Goal: Information Seeking & Learning: Learn about a topic

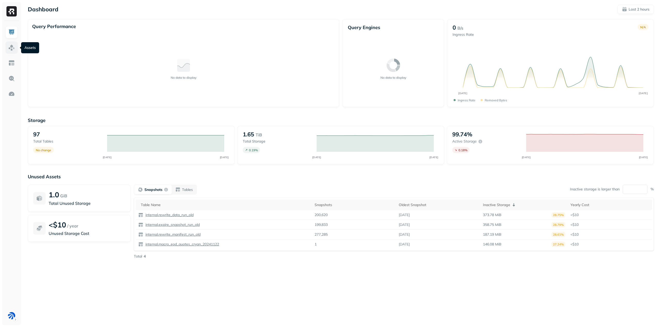
click at [9, 49] on img at bounding box center [11, 47] width 7 height 7
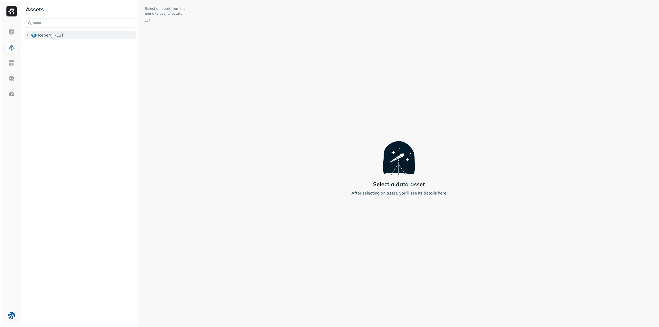
click at [56, 38] on button "Iceberg REST" at bounding box center [81, 35] width 112 height 8
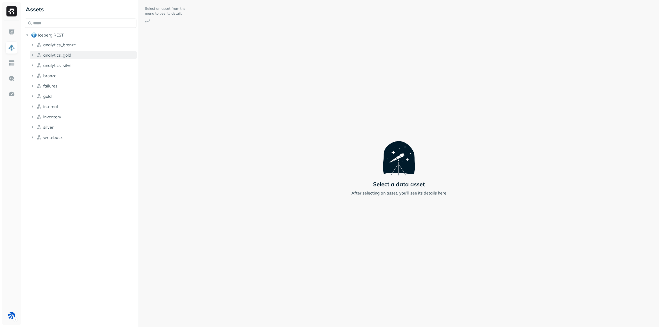
click at [31, 54] on icon "button" at bounding box center [32, 54] width 5 height 5
click at [40, 63] on button "Tables ( 7 )" at bounding box center [86, 65] width 102 height 8
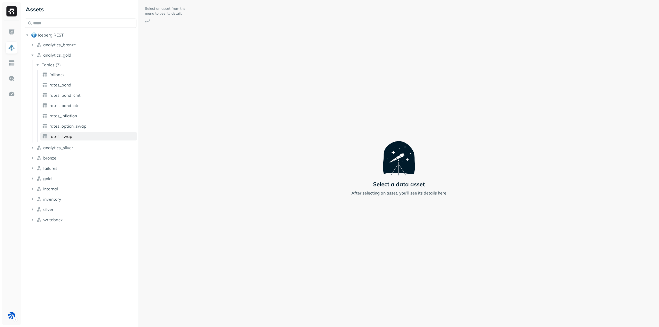
click at [66, 138] on span "rates_swap" at bounding box center [60, 136] width 23 height 5
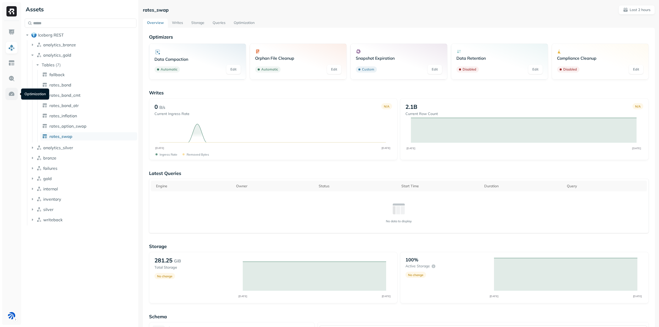
click at [12, 92] on img at bounding box center [11, 94] width 7 height 7
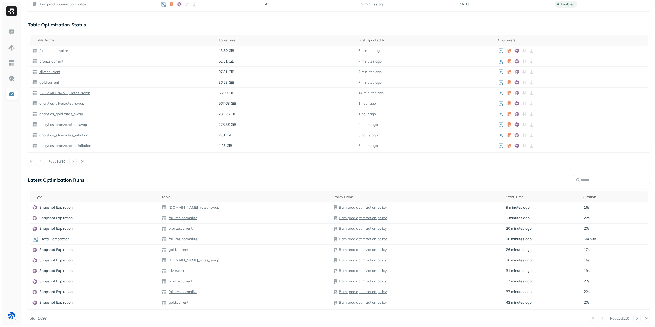
scroll to position [131, 0]
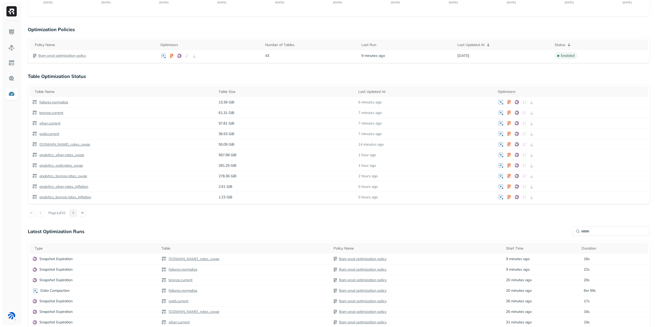
click at [77, 214] on button at bounding box center [72, 212] width 7 height 7
click at [77, 213] on button at bounding box center [72, 212] width 7 height 7
click at [42, 215] on button at bounding box center [40, 214] width 7 height 7
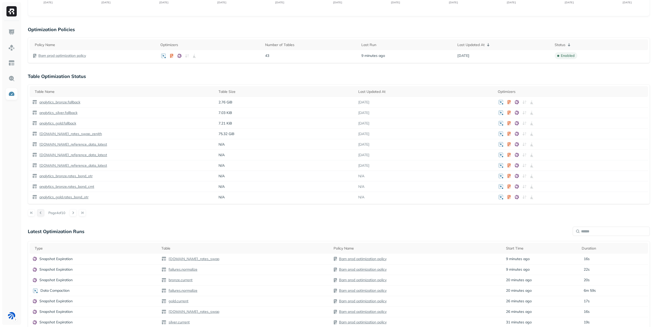
click at [42, 215] on button at bounding box center [40, 212] width 7 height 7
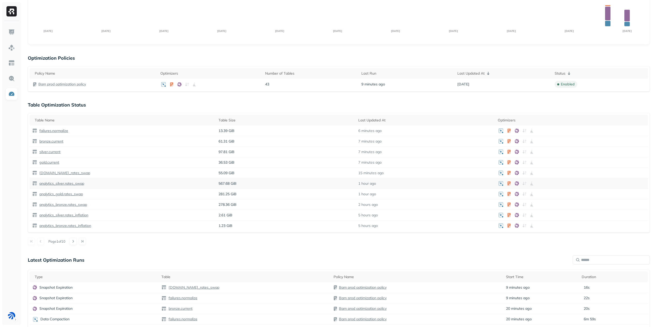
scroll to position [129, 0]
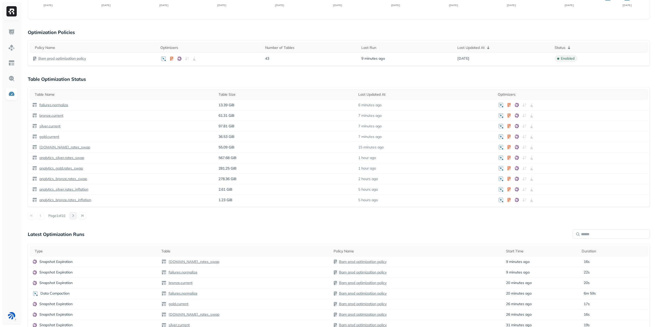
click at [77, 215] on button at bounding box center [72, 215] width 7 height 7
click at [45, 217] on div "Page 2 of 10" at bounding box center [339, 215] width 622 height 7
click at [41, 216] on button at bounding box center [40, 215] width 7 height 7
click at [234, 92] on div "Table Size" at bounding box center [285, 94] width 135 height 5
click at [193, 220] on div "Optimization New Policy Optimizers 1 POLICIES Data Compaction 43 Tables ( 44% )…" at bounding box center [339, 126] width 632 height 511
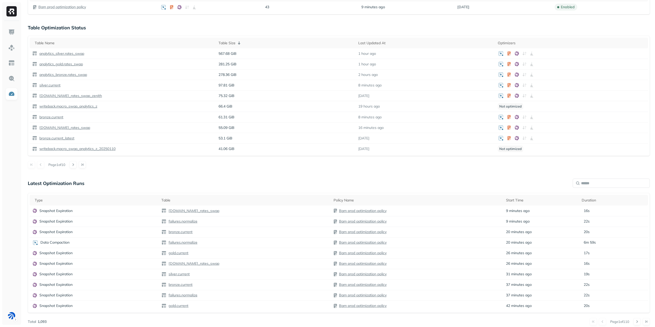
scroll to position [183, 0]
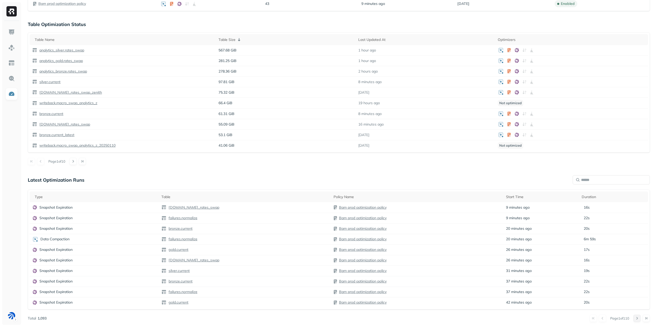
click at [635, 319] on button at bounding box center [636, 318] width 7 height 7
click at [58, 251] on p "Data Compaction" at bounding box center [54, 249] width 29 height 5
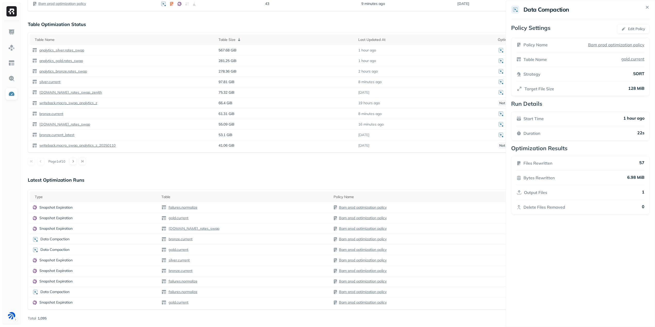
click at [647, 7] on icon at bounding box center [647, 7] width 2 height 2
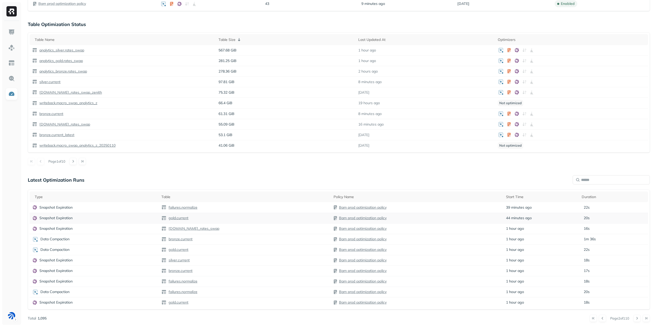
click at [52, 216] on p "Snapshot Expiration" at bounding box center [55, 218] width 33 height 5
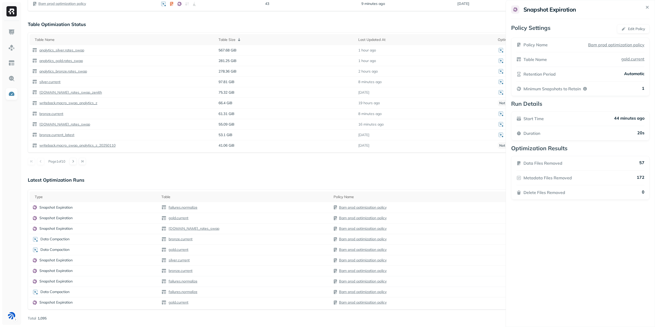
click at [646, 6] on icon at bounding box center [647, 7] width 6 height 6
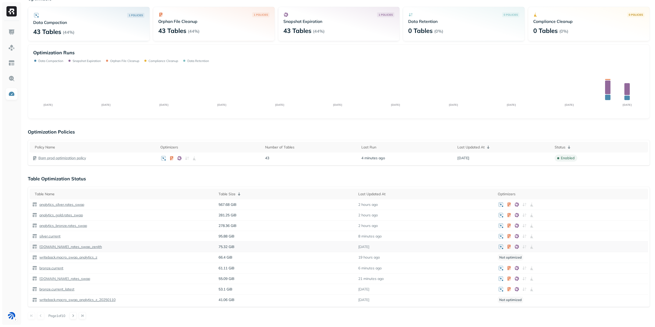
scroll to position [0, 0]
